Goal: Task Accomplishment & Management: Use online tool/utility

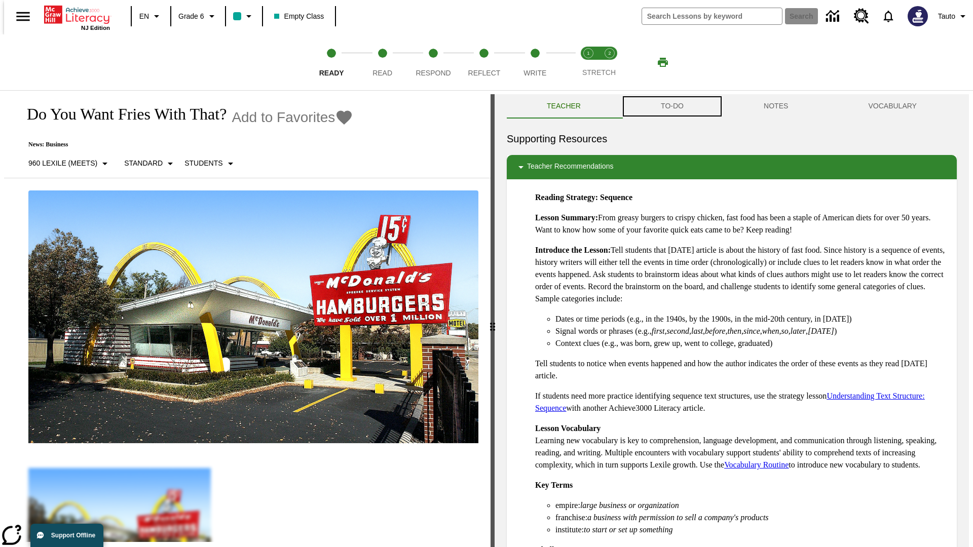
click at [671, 106] on button "TO-DO" at bounding box center [672, 106] width 103 height 24
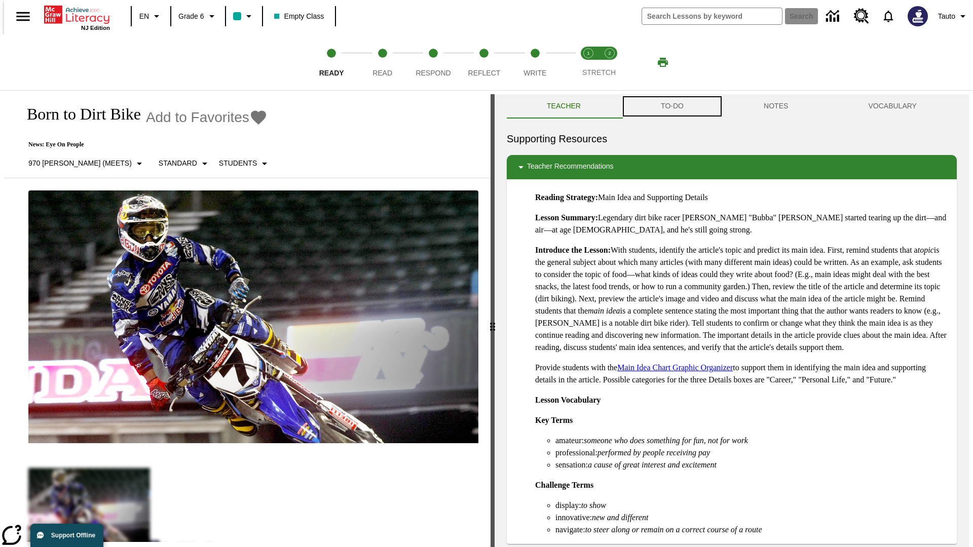
click at [671, 106] on button "TO-DO" at bounding box center [672, 106] width 103 height 24
